Goal: Information Seeking & Learning: Check status

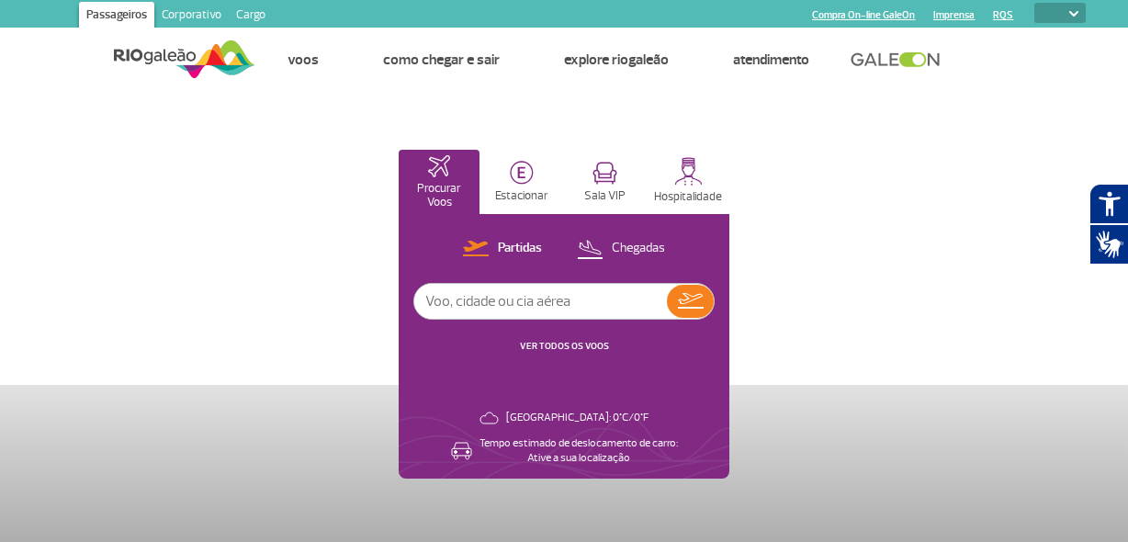
select select
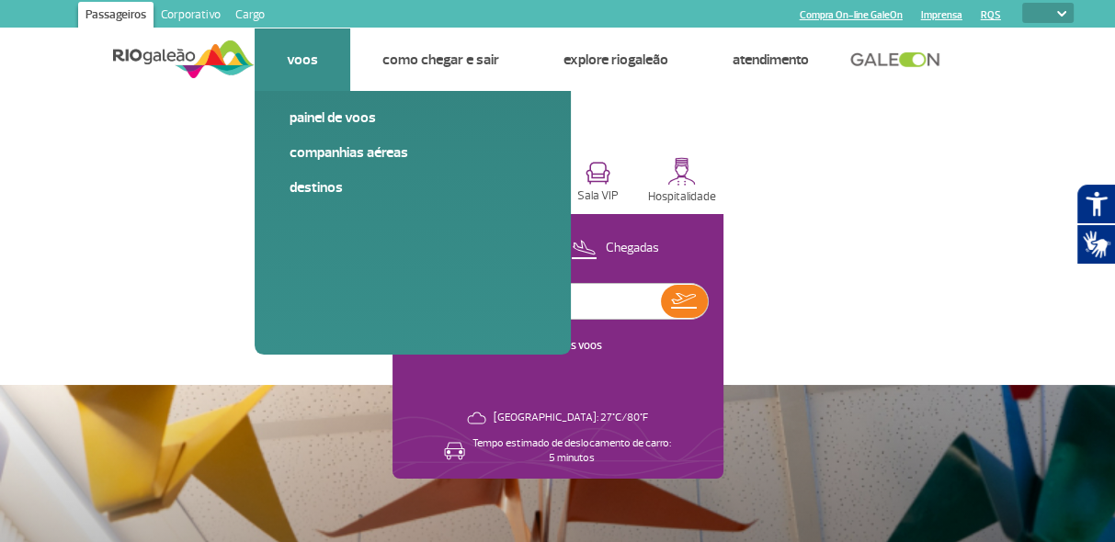
click at [301, 56] on link "Voos" at bounding box center [302, 60] width 31 height 18
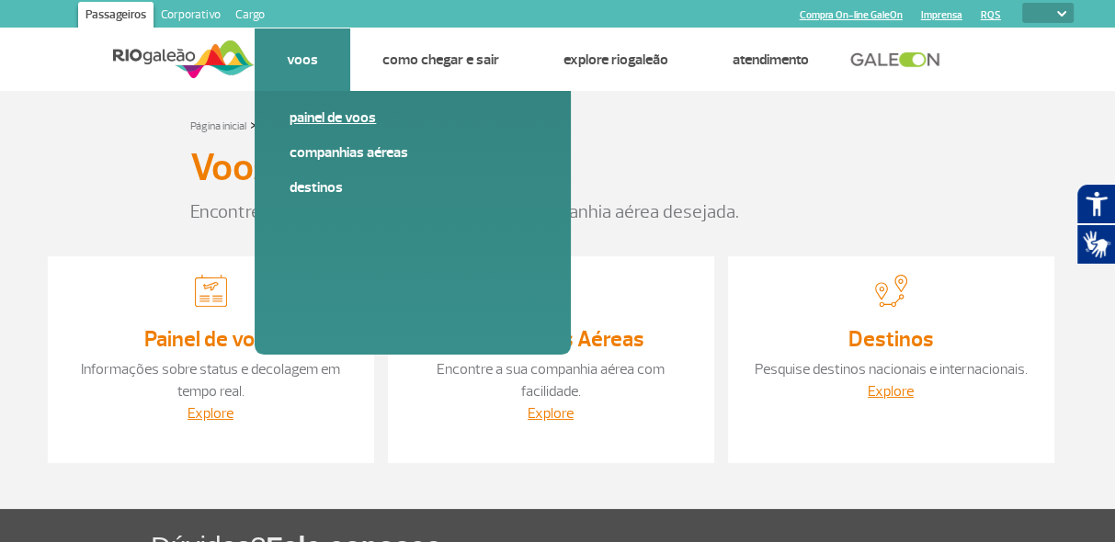
click at [342, 120] on link "Painel de voos" at bounding box center [412, 117] width 246 height 20
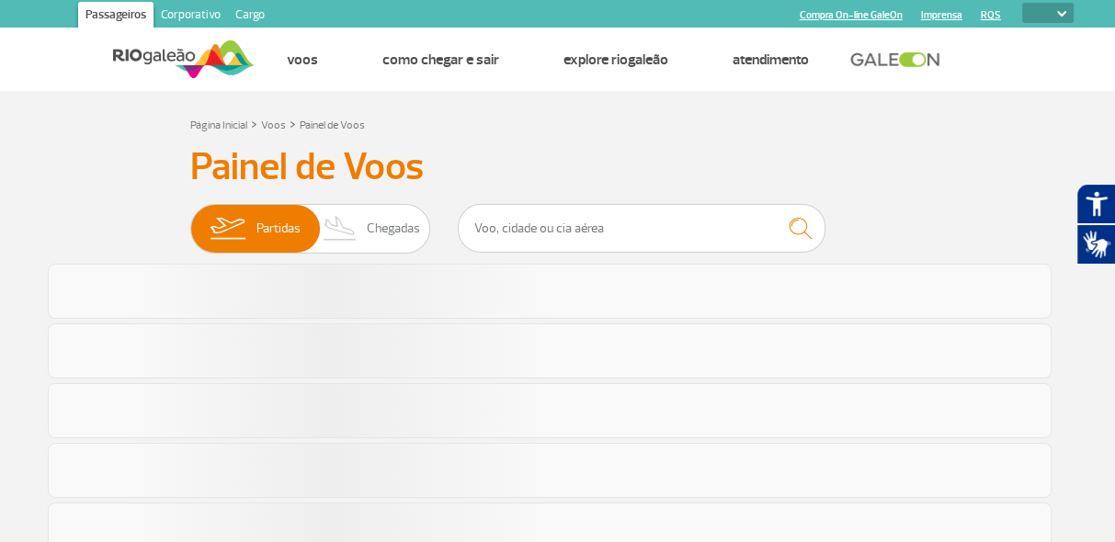
click at [718, 147] on h3 "Painel de Voos" at bounding box center [557, 167] width 735 height 46
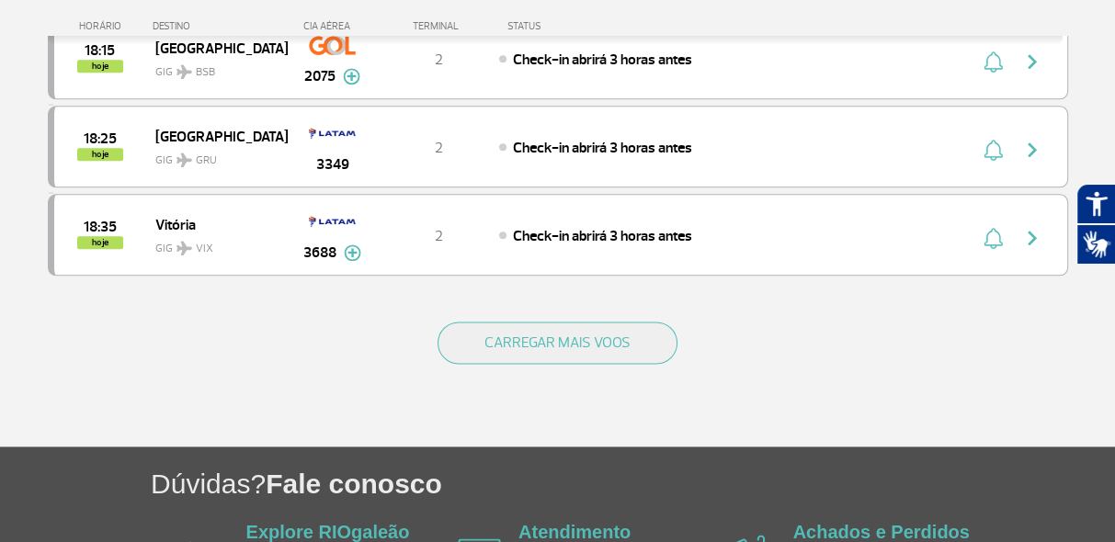
scroll to position [1801, 0]
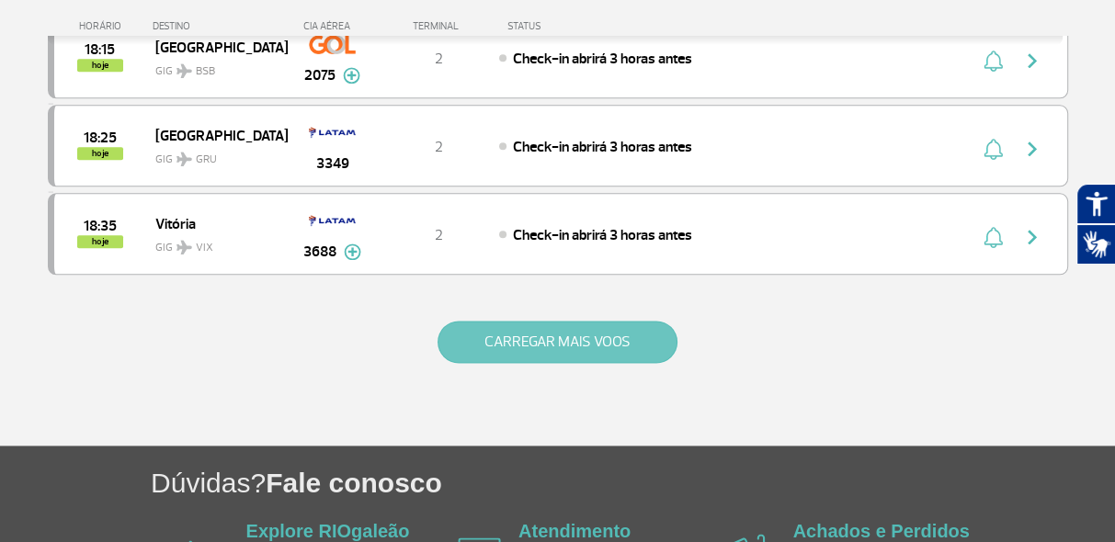
click at [539, 335] on button "CARREGAR MAIS VOOS" at bounding box center [557, 342] width 240 height 42
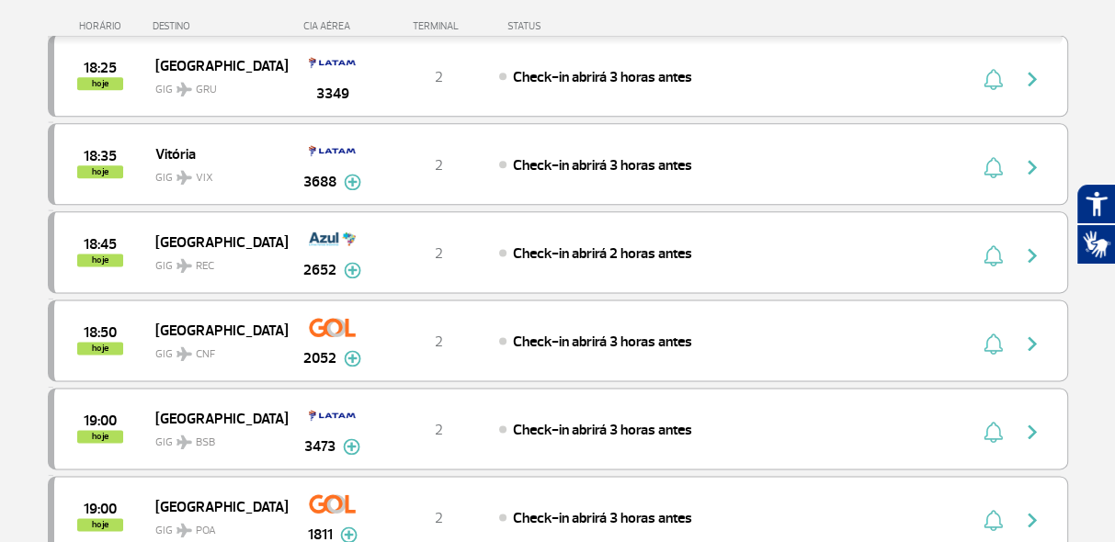
scroll to position [1893, 0]
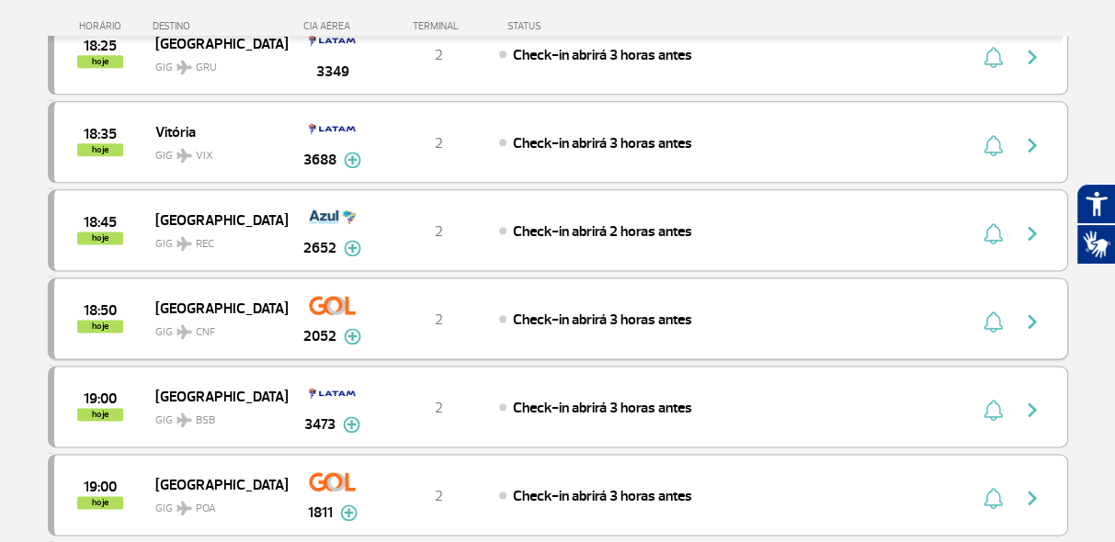
click at [349, 328] on img at bounding box center [352, 336] width 17 height 17
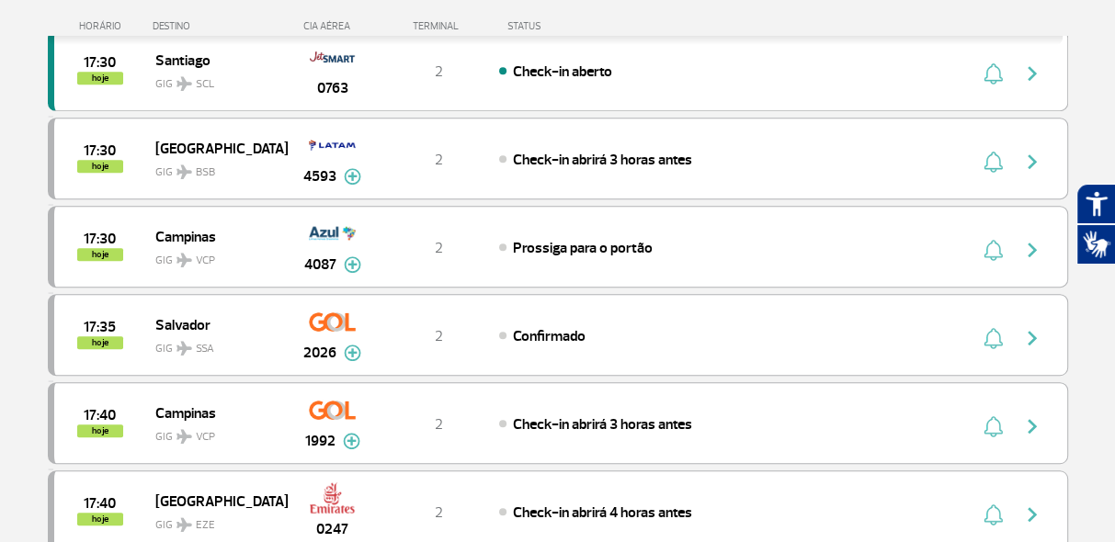
scroll to position [853, 0]
